Goal: Task Accomplishment & Management: Complete application form

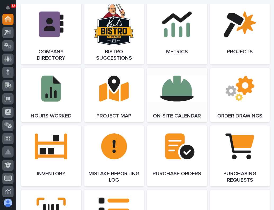
scroll to position [450, 0]
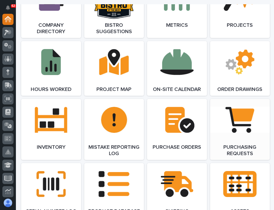
click at [231, 127] on span "Open Link" at bounding box center [239, 129] width 17 height 4
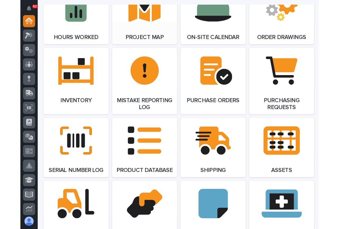
scroll to position [477, 0]
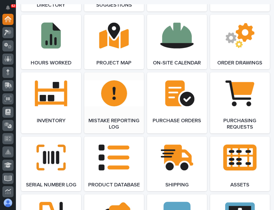
click at [107, 80] on link "Open Link" at bounding box center [114, 102] width 60 height 61
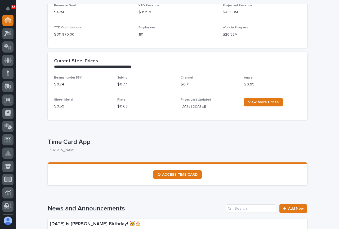
scroll to position [68, 0]
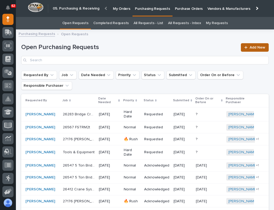
click at [250, 49] on span "Add New" at bounding box center [258, 48] width 16 height 4
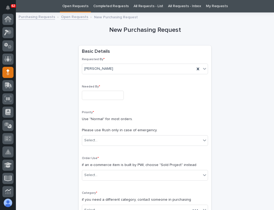
scroll to position [53, 0]
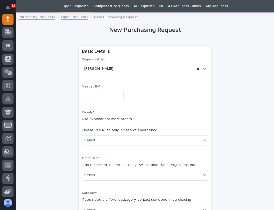
click at [90, 95] on input "text" at bounding box center [103, 95] width 42 height 9
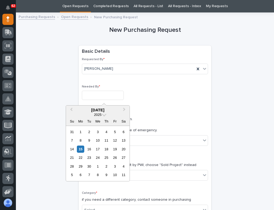
click at [116, 150] on div "19" at bounding box center [114, 148] width 7 height 7
type input "**********"
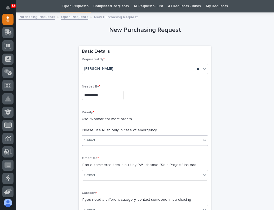
click at [98, 140] on div "Select..." at bounding box center [141, 140] width 119 height 9
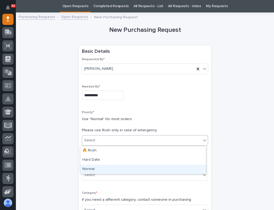
click at [99, 167] on div "Normal" at bounding box center [143, 169] width 126 height 9
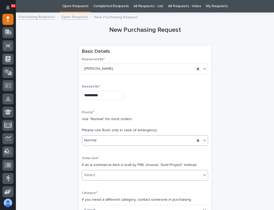
scroll to position [43, 0]
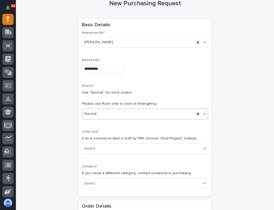
click at [116, 113] on div "Normal" at bounding box center [138, 113] width 113 height 9
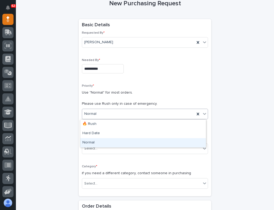
click at [94, 140] on div "Normal" at bounding box center [143, 142] width 126 height 9
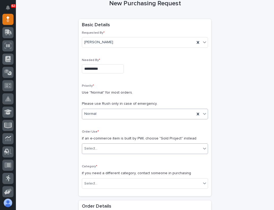
click at [101, 150] on div "Select..." at bounding box center [141, 148] width 119 height 9
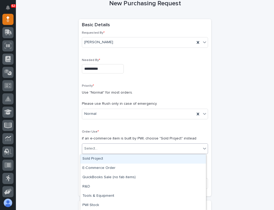
scroll to position [9, 0]
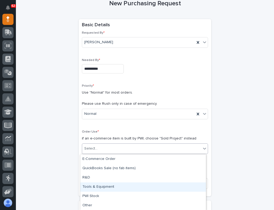
click at [101, 184] on div "Tools & Equipment" at bounding box center [143, 186] width 126 height 9
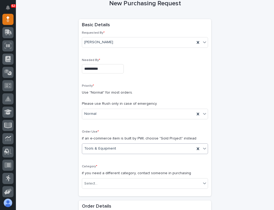
scroll to position [123, 0]
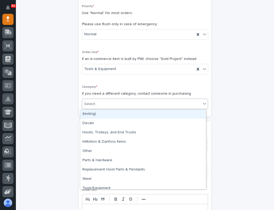
click at [119, 105] on div "Select..." at bounding box center [141, 104] width 119 height 9
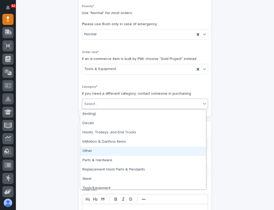
scroll to position [4, 0]
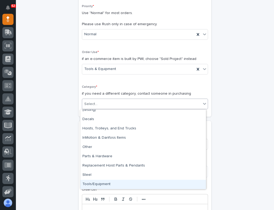
click at [104, 185] on div "Tools/Equipment" at bounding box center [143, 184] width 126 height 9
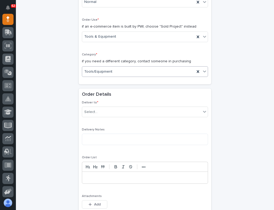
scroll to position [202, 0]
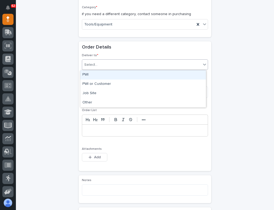
click at [114, 66] on div "Select..." at bounding box center [141, 64] width 119 height 9
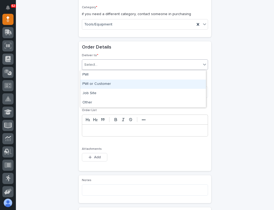
click at [112, 84] on div "PWI or Customer" at bounding box center [143, 83] width 126 height 9
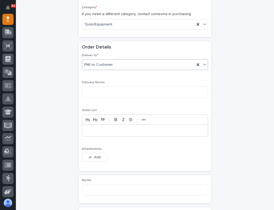
click at [118, 66] on div "PWI or Customer" at bounding box center [138, 64] width 113 height 9
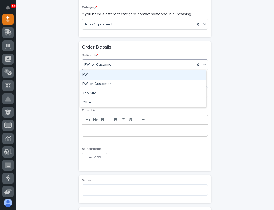
click at [112, 78] on div "PWI" at bounding box center [143, 74] width 126 height 9
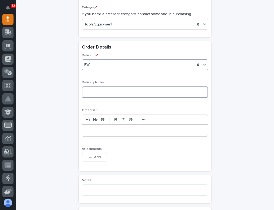
click at [103, 90] on textarea at bounding box center [145, 91] width 126 height 11
type textarea "**********"
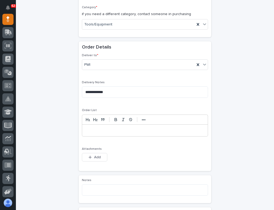
click at [86, 133] on p at bounding box center [145, 130] width 118 height 5
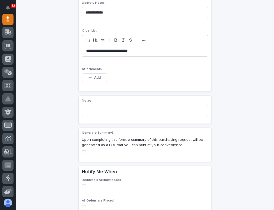
scroll to position [335, 0]
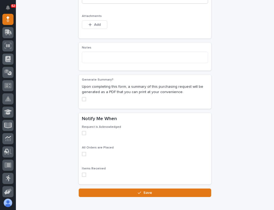
click at [83, 134] on span at bounding box center [84, 133] width 4 height 4
click at [82, 154] on span at bounding box center [84, 154] width 4 height 4
click at [84, 175] on span at bounding box center [84, 175] width 4 height 4
click at [144, 192] on span "Save" at bounding box center [147, 192] width 9 height 5
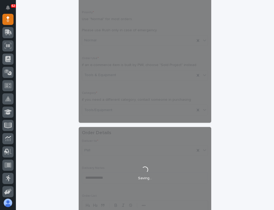
scroll to position [35, 0]
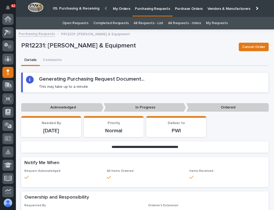
scroll to position [53, 0]
